Goal: Navigation & Orientation: Go to known website

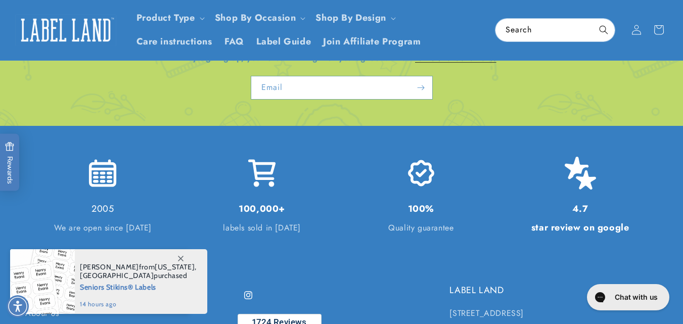
scroll to position [2119, 0]
